Goal: Information Seeking & Learning: Learn about a topic

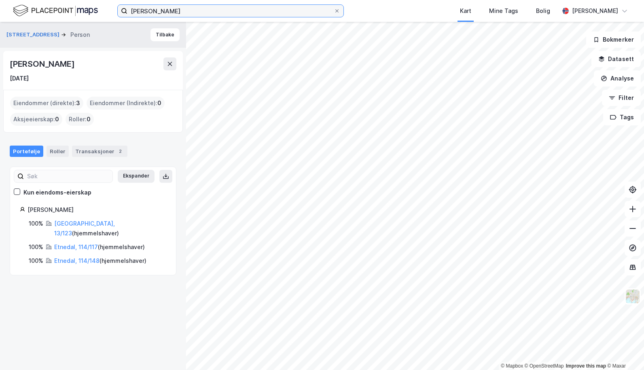
click at [261, 15] on input "[PERSON_NAME]" at bounding box center [230, 11] width 206 height 12
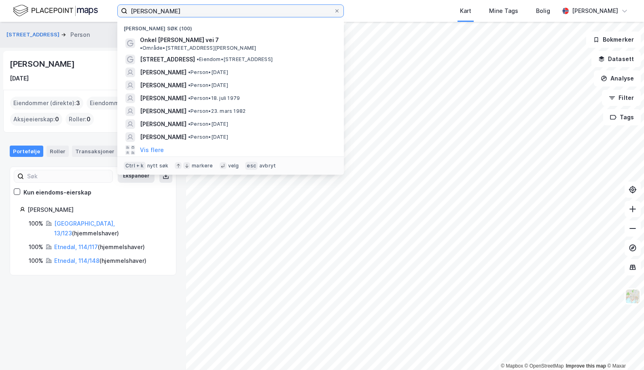
click at [261, 15] on input "[PERSON_NAME]" at bounding box center [230, 11] width 206 height 12
paste input "[DEMOGRAPHIC_DATA][PERSON_NAME]"
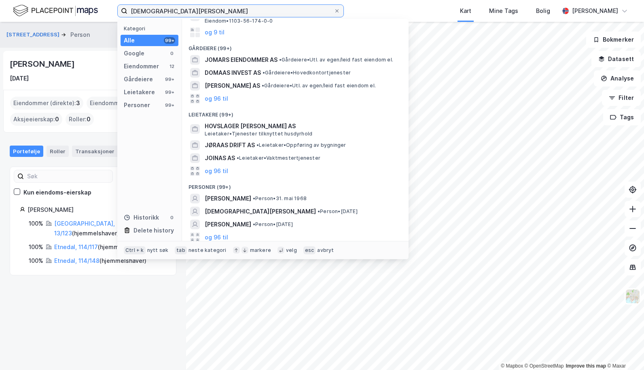
scroll to position [69, 0]
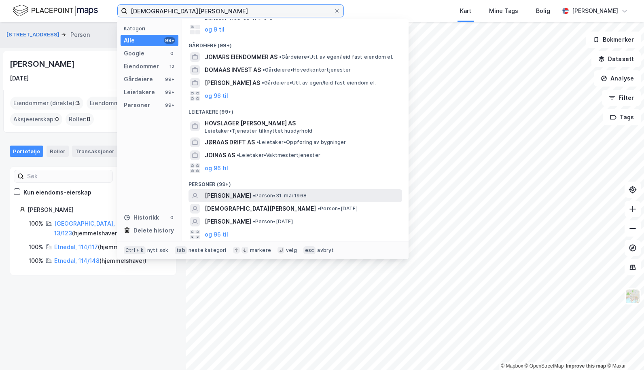
type input "[DEMOGRAPHIC_DATA][PERSON_NAME]"
click at [241, 193] on span "[PERSON_NAME]" at bounding box center [228, 196] width 47 height 10
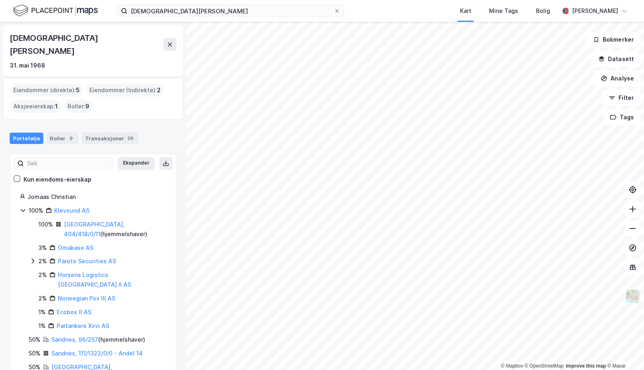
scroll to position [27, 0]
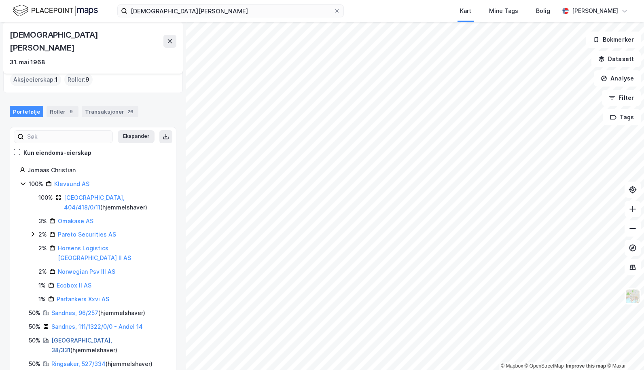
click at [69, 337] on link "[GEOGRAPHIC_DATA], 38/331" at bounding box center [81, 345] width 61 height 17
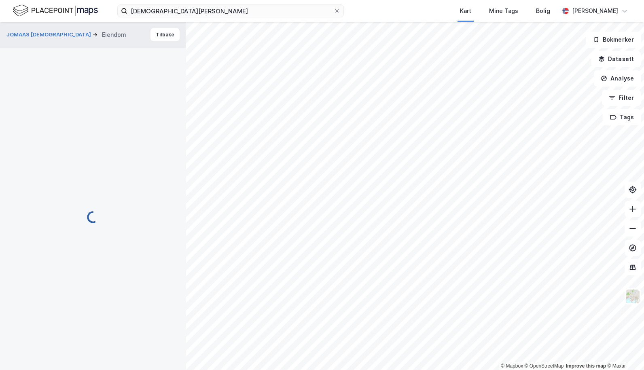
scroll to position [0, 0]
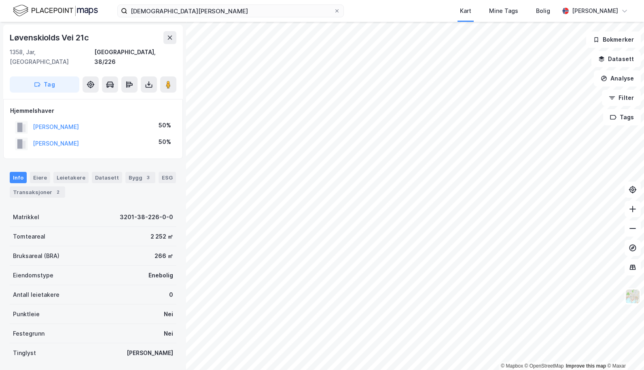
scroll to position [0, 0]
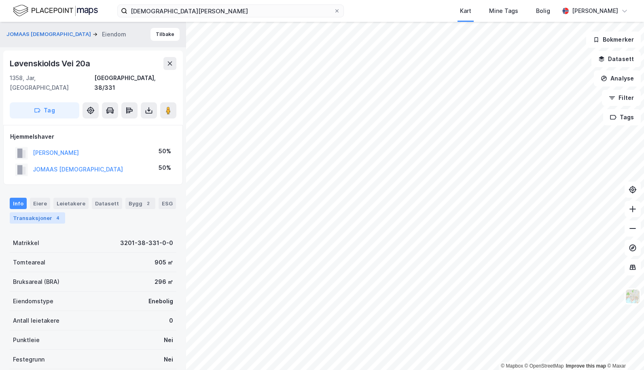
click at [34, 213] on div "Transaksjoner 4" at bounding box center [37, 217] width 55 height 11
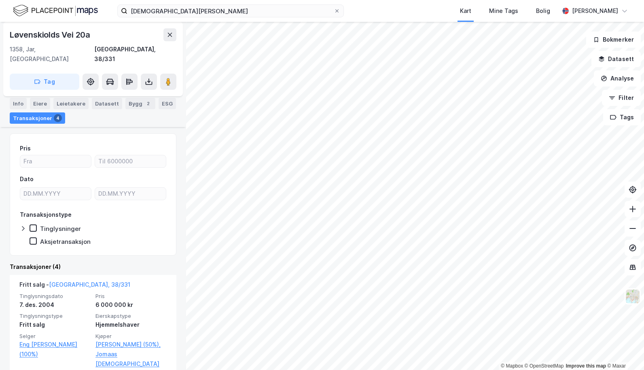
scroll to position [122, 0]
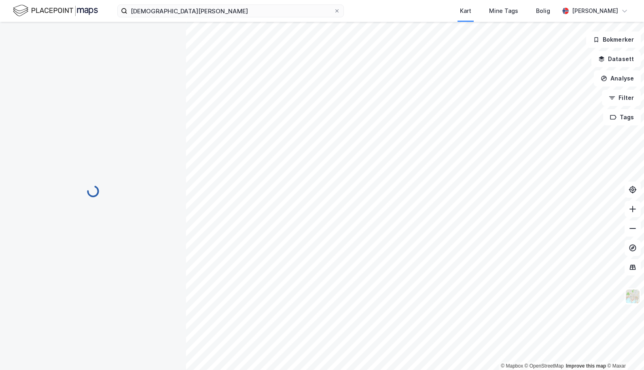
scroll to position [4, 0]
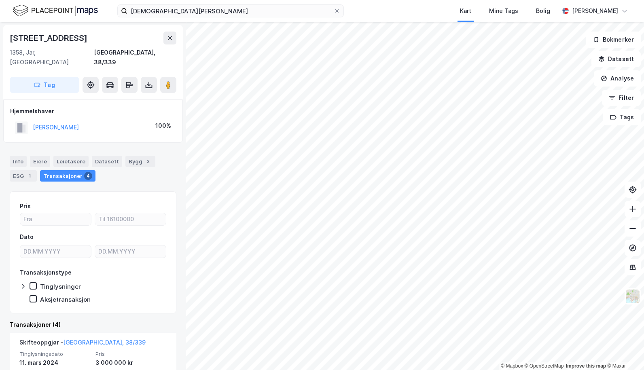
click at [143, 165] on div "© Mapbox © OpenStreetMap Improve this map © [PERSON_NAME] 2 1358, Jar, [GEOGRAP…" at bounding box center [322, 196] width 644 height 348
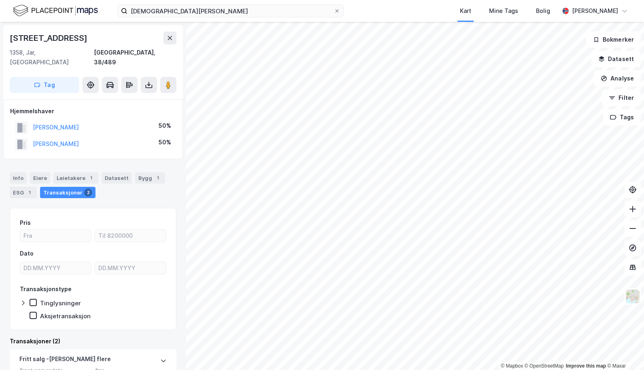
click at [643, 182] on html "[PERSON_NAME] Kart Mine Tags Bolig [PERSON_NAME] © Mapbox © OpenStreetMap Impro…" at bounding box center [322, 185] width 644 height 370
click at [409, 12] on div "[PERSON_NAME] Kart Mine Tags Bolig [PERSON_NAME] © Mapbox © OpenStreetMap Impro…" at bounding box center [322, 185] width 644 height 370
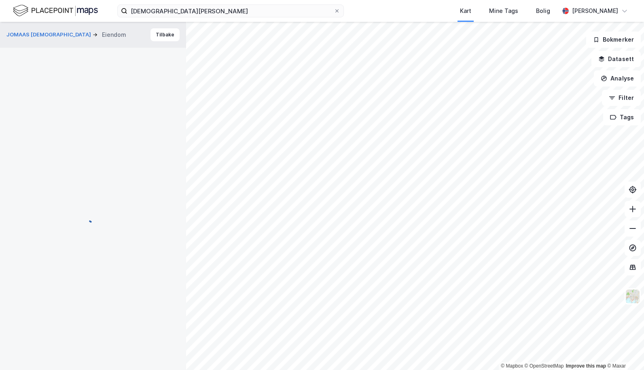
scroll to position [4, 0]
